Goal: Information Seeking & Learning: Learn about a topic

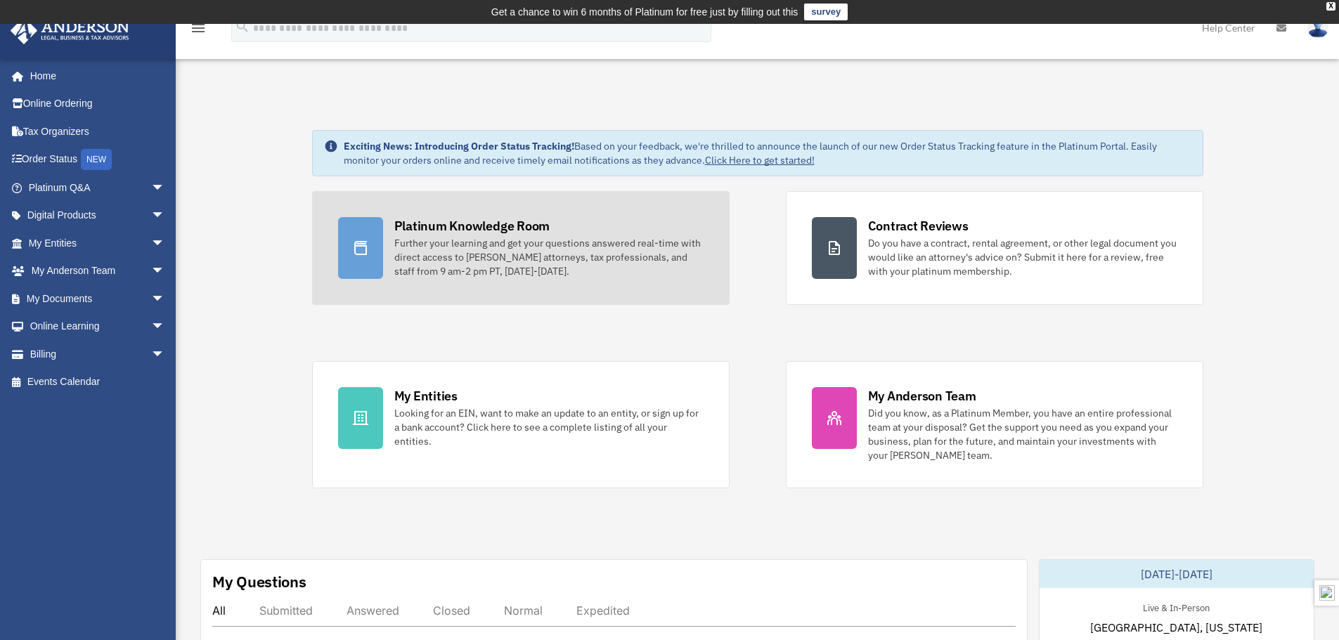
click at [480, 247] on div "Further your learning and get your questions answered real-time with direct acc…" at bounding box center [548, 257] width 309 height 42
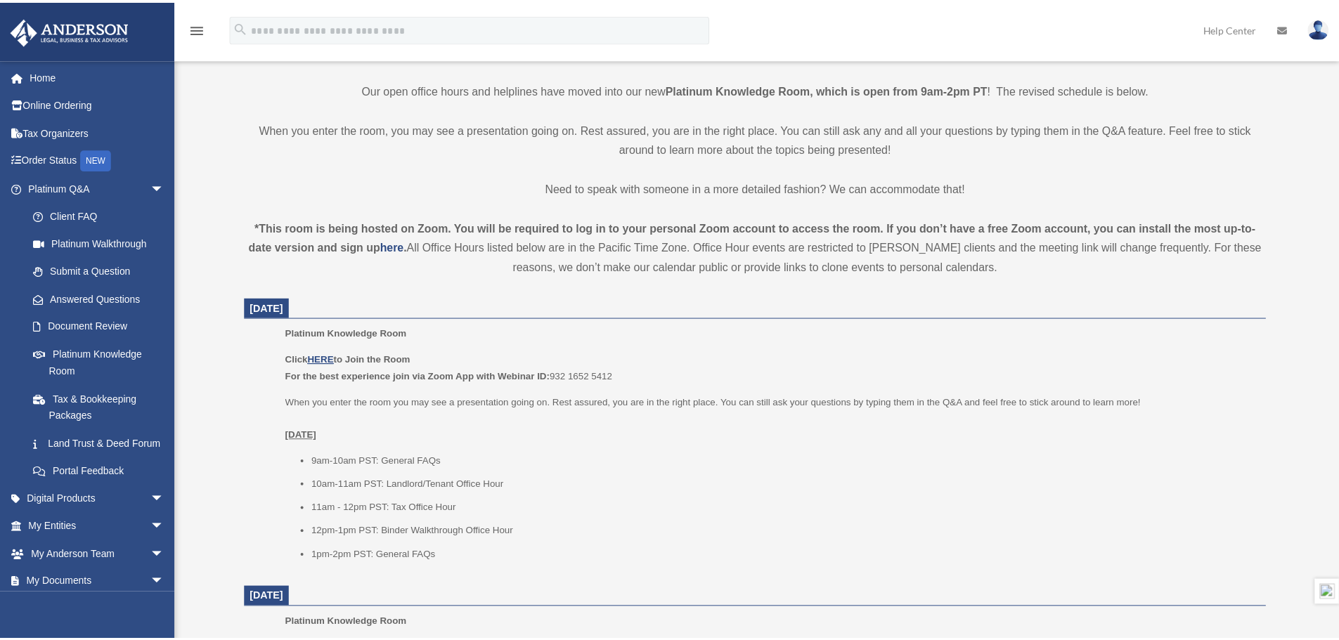
scroll to position [351, 0]
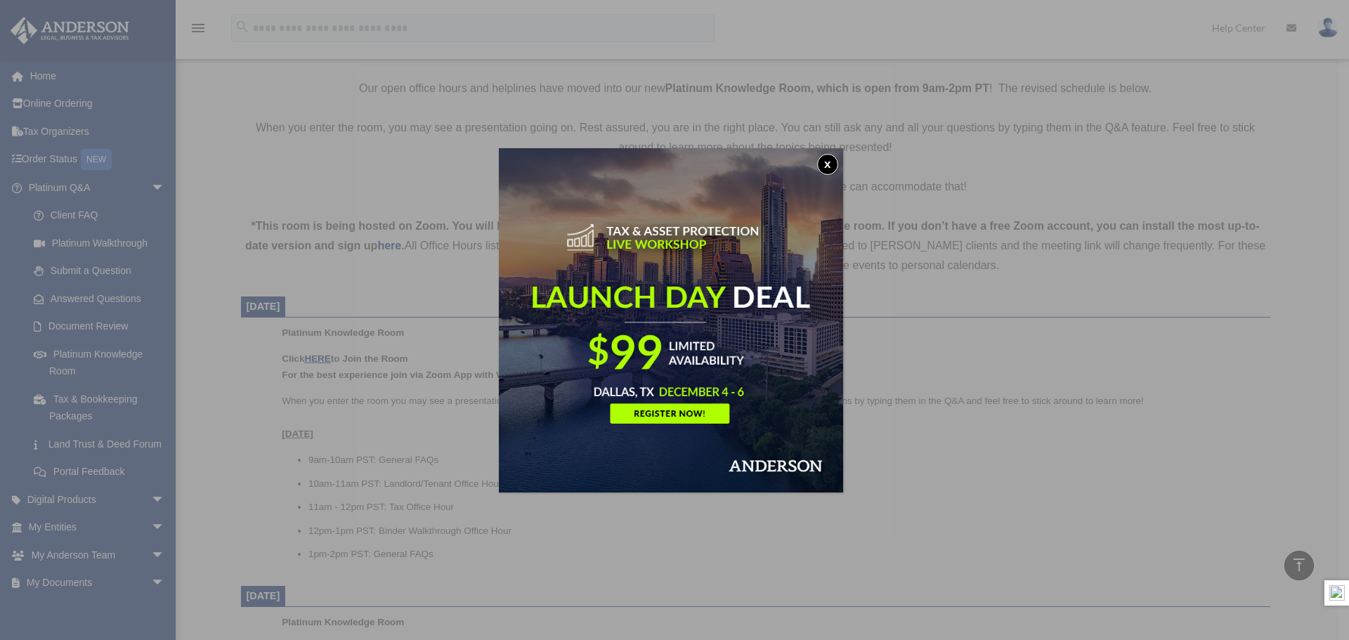
click at [835, 162] on button "x" at bounding box center [827, 164] width 21 height 21
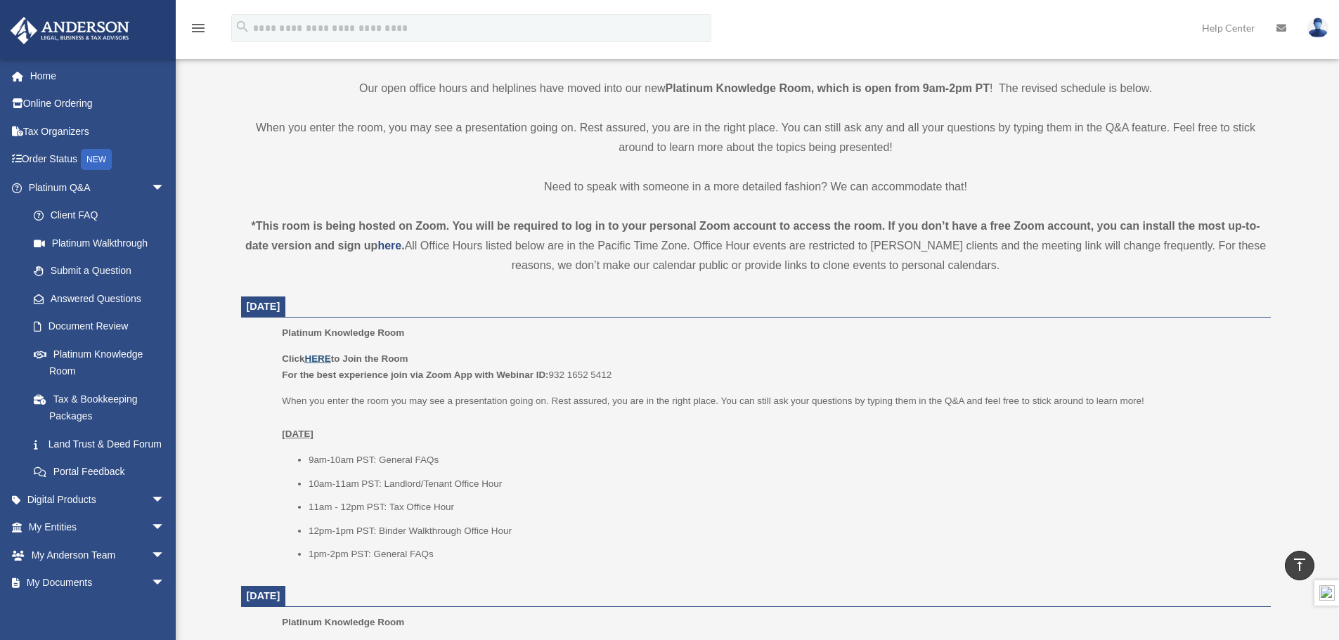
click at [320, 354] on u "HERE" at bounding box center [317, 358] width 26 height 11
